Goal: Transaction & Acquisition: Purchase product/service

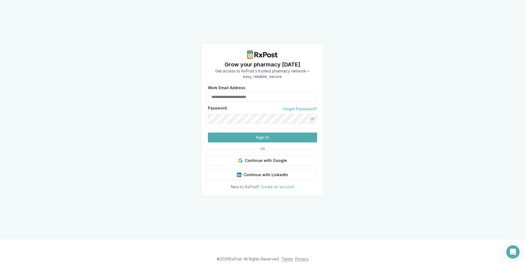
type input "**********"
click at [255, 142] on button "Sign In" at bounding box center [262, 138] width 109 height 10
click at [296, 106] on link "Forgot Password?" at bounding box center [300, 108] width 34 height 5
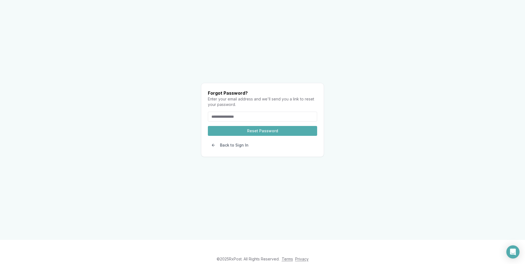
click at [259, 112] on input "email" at bounding box center [262, 117] width 109 height 10
type input "**********"
click at [255, 126] on button "Reset Password" at bounding box center [262, 131] width 109 height 10
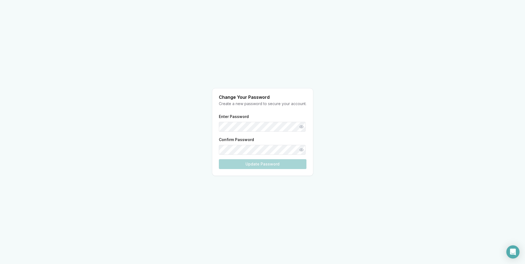
click at [260, 129] on div "Enter Password Confirm Password Update Password" at bounding box center [263, 141] width 88 height 56
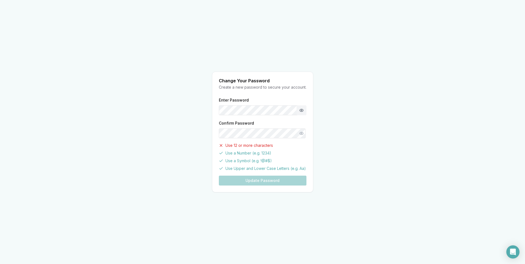
click at [297, 113] on button "Show password" at bounding box center [301, 110] width 10 height 10
click at [340, 110] on div "Change Your Password Create a new password to secure your account. Enter Passwo…" at bounding box center [262, 132] width 525 height 264
click at [303, 133] on button "Show password" at bounding box center [301, 133] width 10 height 10
click at [282, 181] on button "Update Password" at bounding box center [263, 181] width 88 height 10
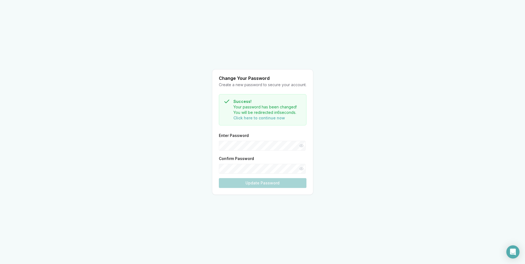
click at [245, 121] on div "Success! Your password has been changed! You will be redirected in 6 seconds. C…" at bounding box center [263, 109] width 88 height 31
click at [245, 119] on button "Click here to continue now" at bounding box center [259, 117] width 52 height 5
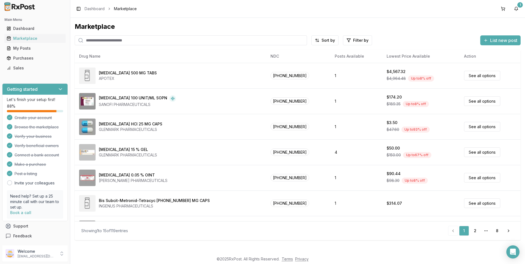
click at [97, 40] on input "search" at bounding box center [191, 40] width 232 height 10
type input "*********"
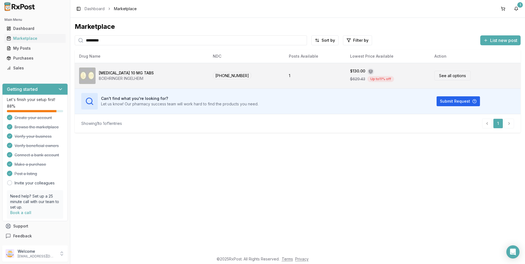
click at [435, 77] on link "See all options" at bounding box center [452, 76] width 36 height 10
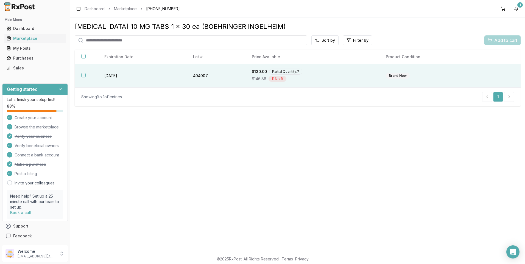
click at [82, 75] on button "button" at bounding box center [83, 75] width 4 height 4
click at [493, 42] on div "Add to cart" at bounding box center [503, 40] width 30 height 7
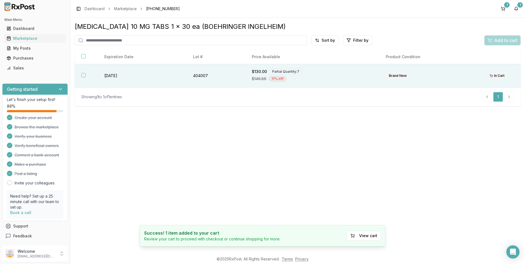
click at [294, 71] on div "Partial Quantity: 7" at bounding box center [285, 72] width 33 height 6
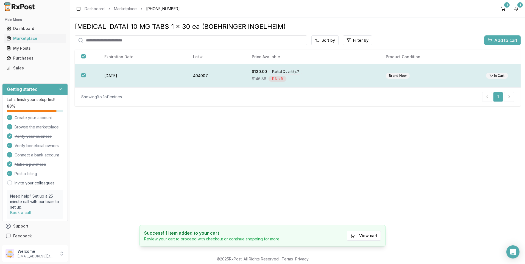
click at [85, 74] on button "button" at bounding box center [83, 75] width 4 height 4
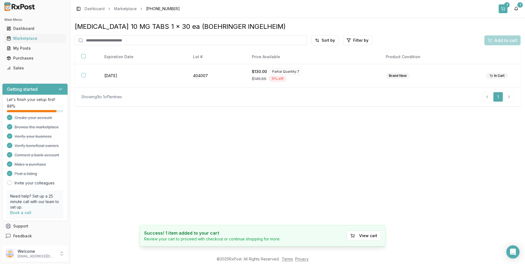
click at [506, 10] on button "1" at bounding box center [503, 8] width 9 height 9
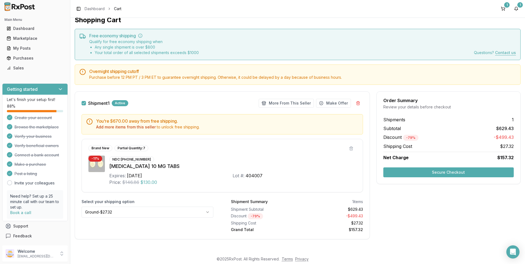
scroll to position [8, 0]
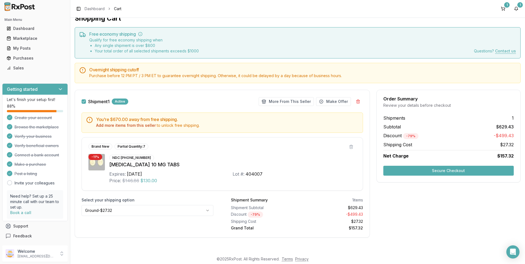
click at [149, 208] on html "Main Menu Dashboard Marketplace My Posts Purchases Sales Getting started Let's …" at bounding box center [262, 132] width 525 height 264
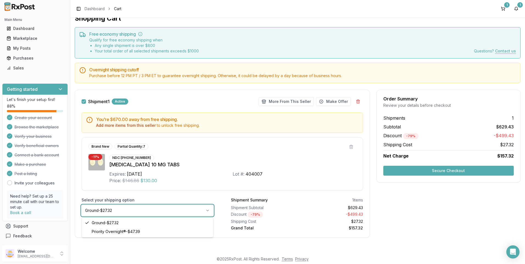
click at [149, 208] on html "Main Menu Dashboard Marketplace My Posts Purchases Sales Getting started Let's …" at bounding box center [262, 132] width 525 height 264
